Goal: Transaction & Acquisition: Purchase product/service

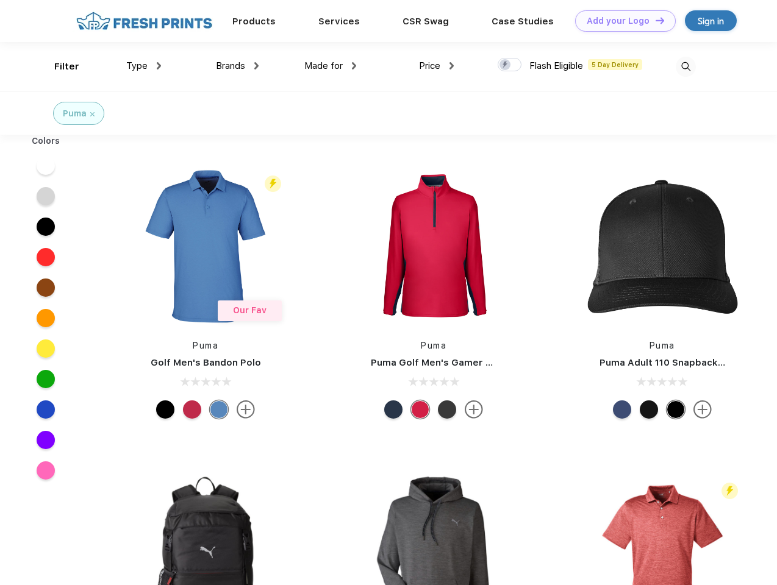
click at [621, 21] on link "Add your Logo Design Tool" at bounding box center [625, 20] width 101 height 21
click at [0, 0] on div "Design Tool" at bounding box center [0, 0] width 0 height 0
click at [654, 20] on link "Add your Logo Design Tool" at bounding box center [625, 20] width 101 height 21
click at [59, 66] on div "Filter" at bounding box center [66, 67] width 25 height 14
click at [144, 66] on span "Type" at bounding box center [136, 65] width 21 height 11
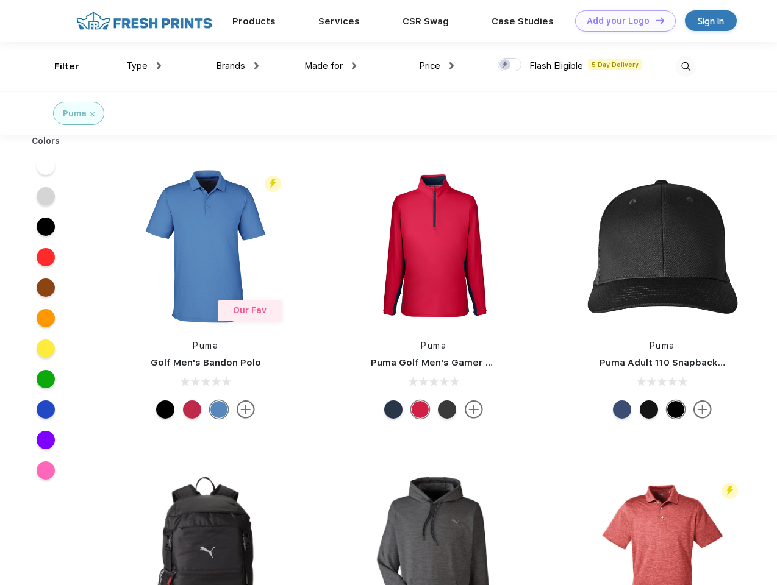
click at [237, 66] on span "Brands" at bounding box center [230, 65] width 29 height 11
click at [330, 66] on span "Made for" at bounding box center [323, 65] width 38 height 11
click at [437, 66] on span "Price" at bounding box center [429, 65] width 21 height 11
click at [510, 65] on div at bounding box center [510, 64] width 24 height 13
click at [505, 65] on input "checkbox" at bounding box center [502, 61] width 8 height 8
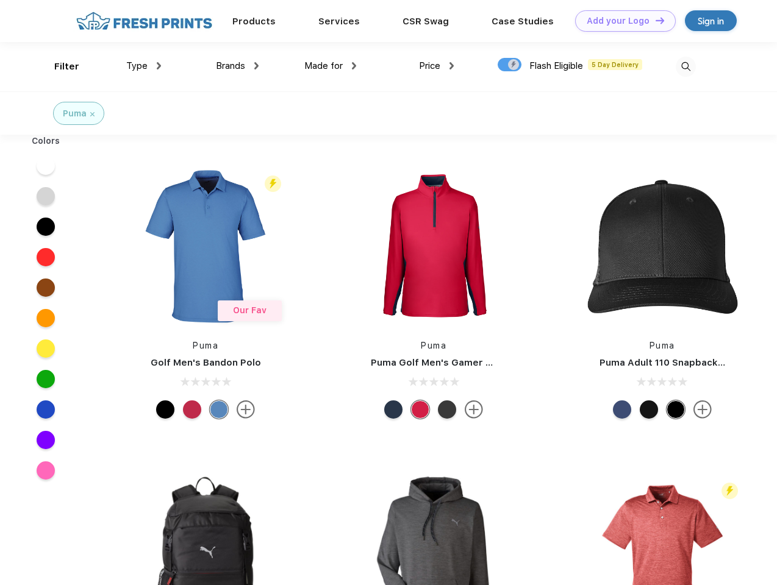
click at [685, 66] on img at bounding box center [686, 67] width 20 height 20
